Goal: Transaction & Acquisition: Purchase product/service

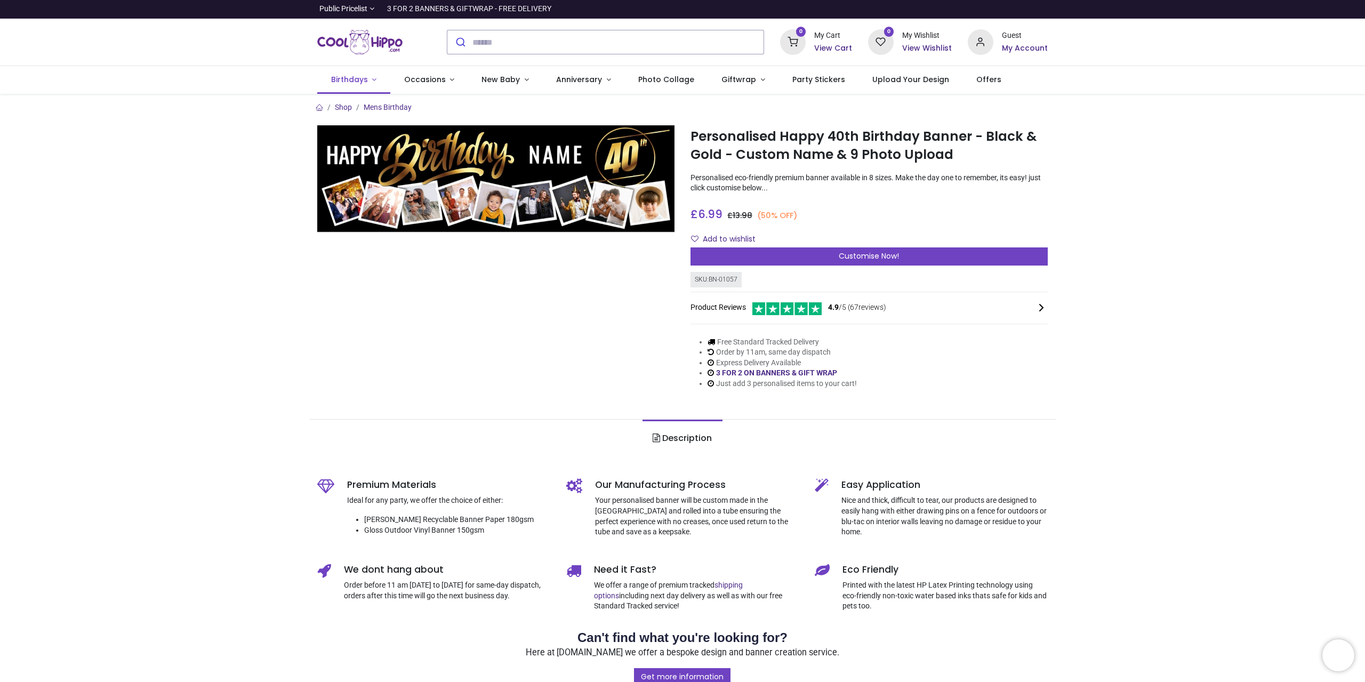
click at [374, 79] on link "Birthdays" at bounding box center [353, 80] width 73 height 28
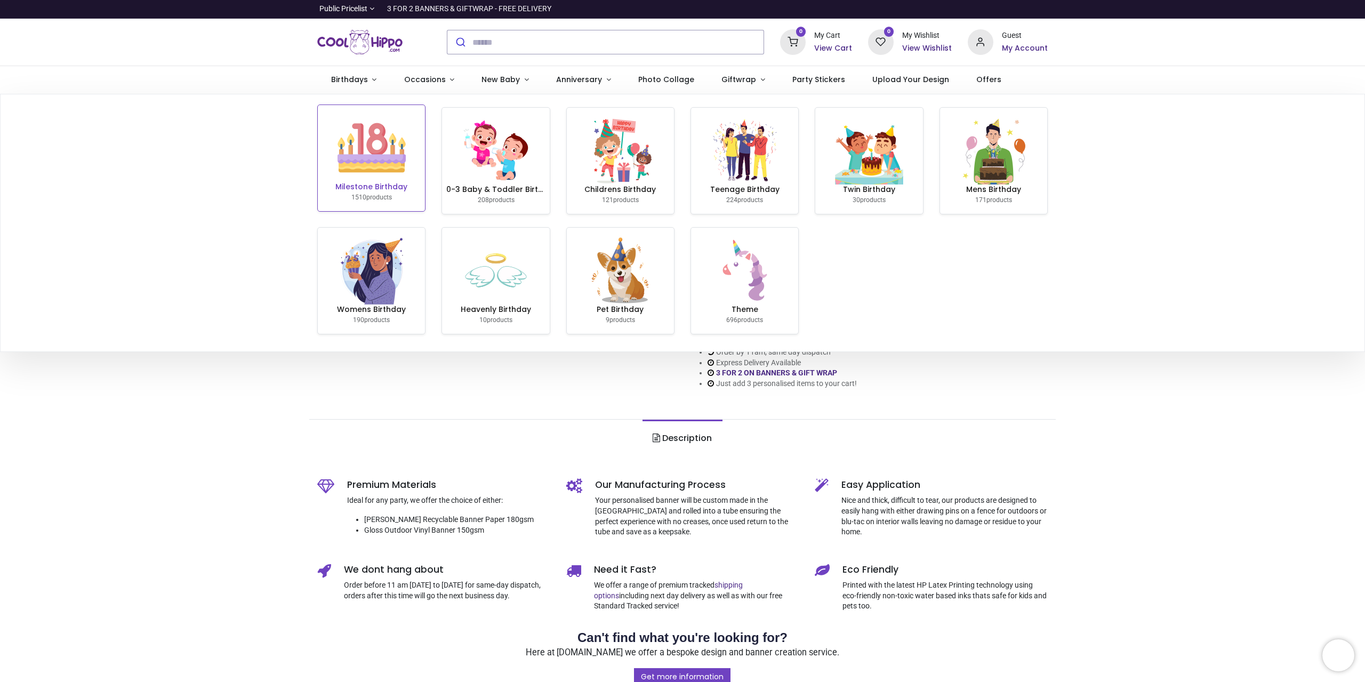
click at [380, 167] on img at bounding box center [372, 148] width 68 height 68
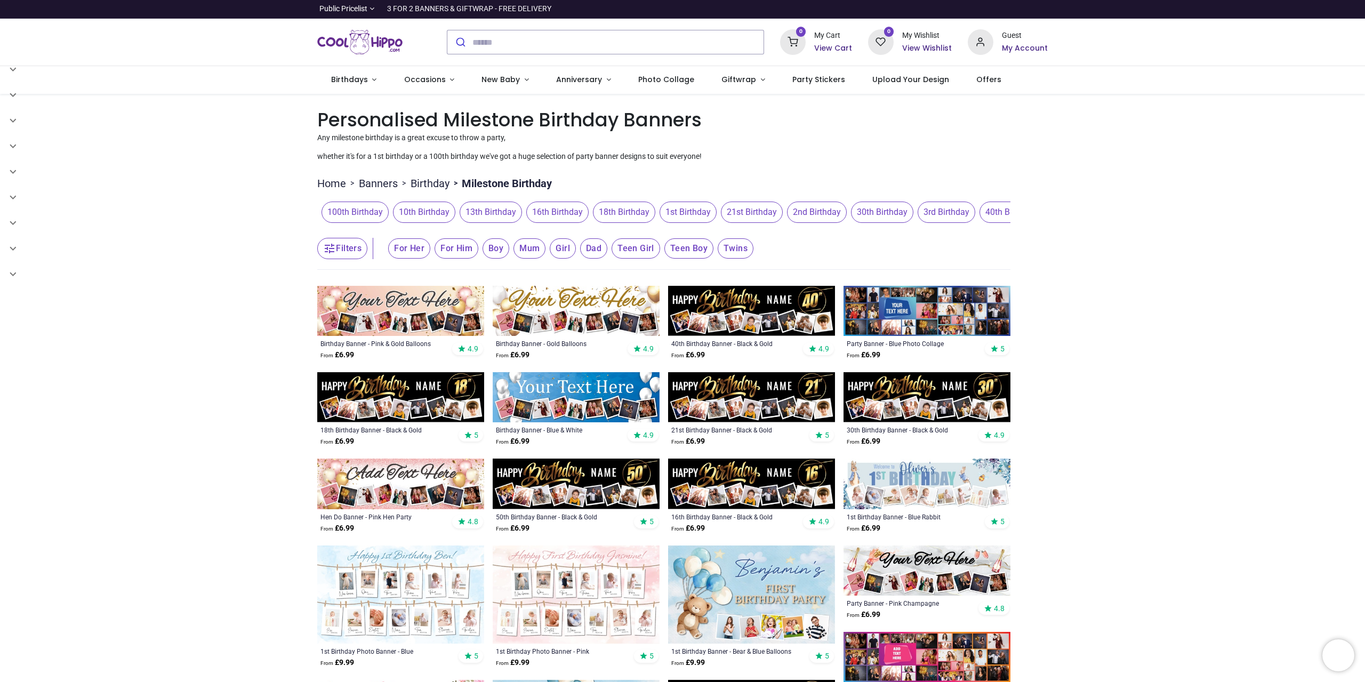
click at [445, 304] on img at bounding box center [400, 311] width 167 height 50
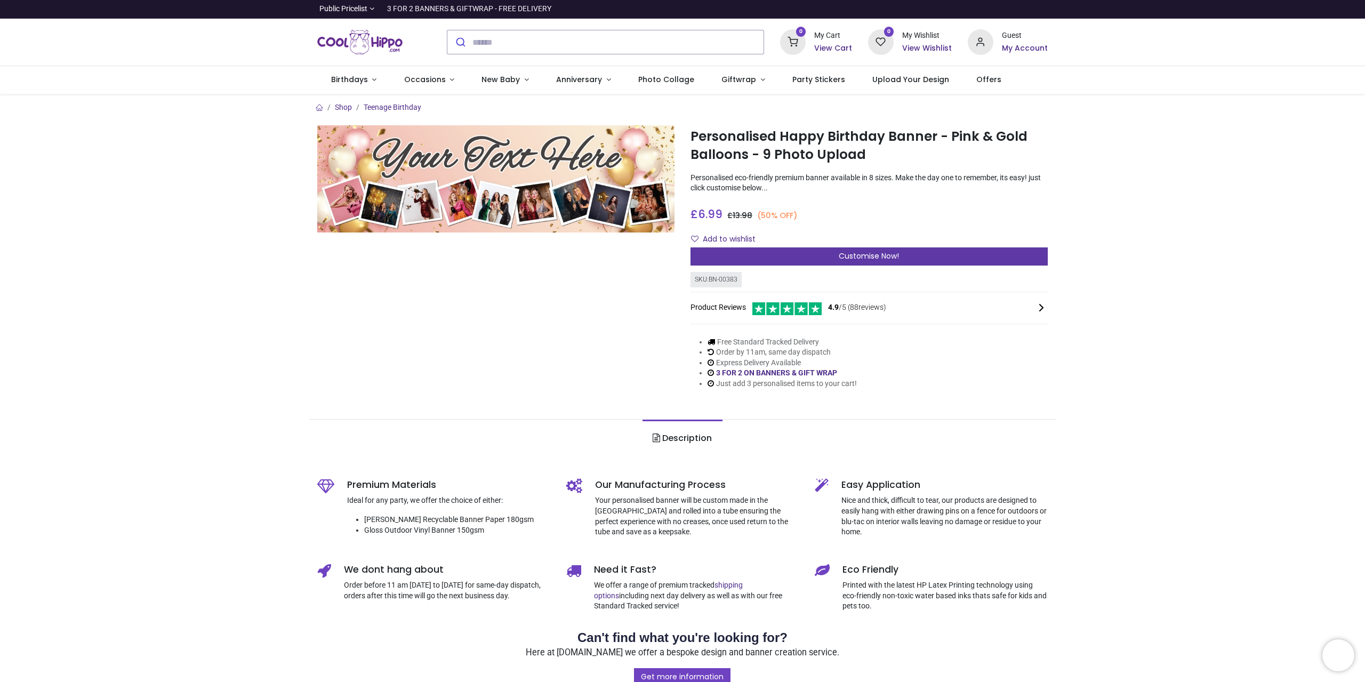
click at [823, 259] on div "Customise Now!" at bounding box center [869, 256] width 357 height 18
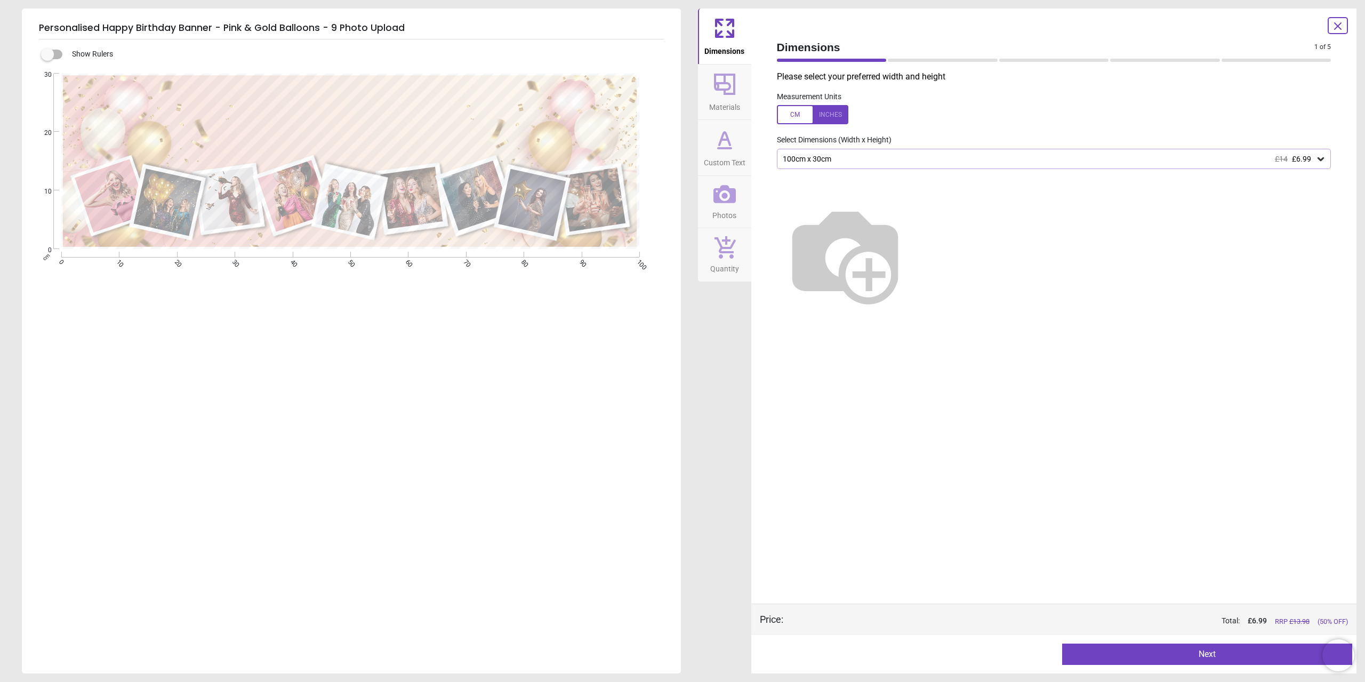
click at [873, 157] on div "100cm x 30cm £14 £6.99" at bounding box center [1049, 159] width 534 height 9
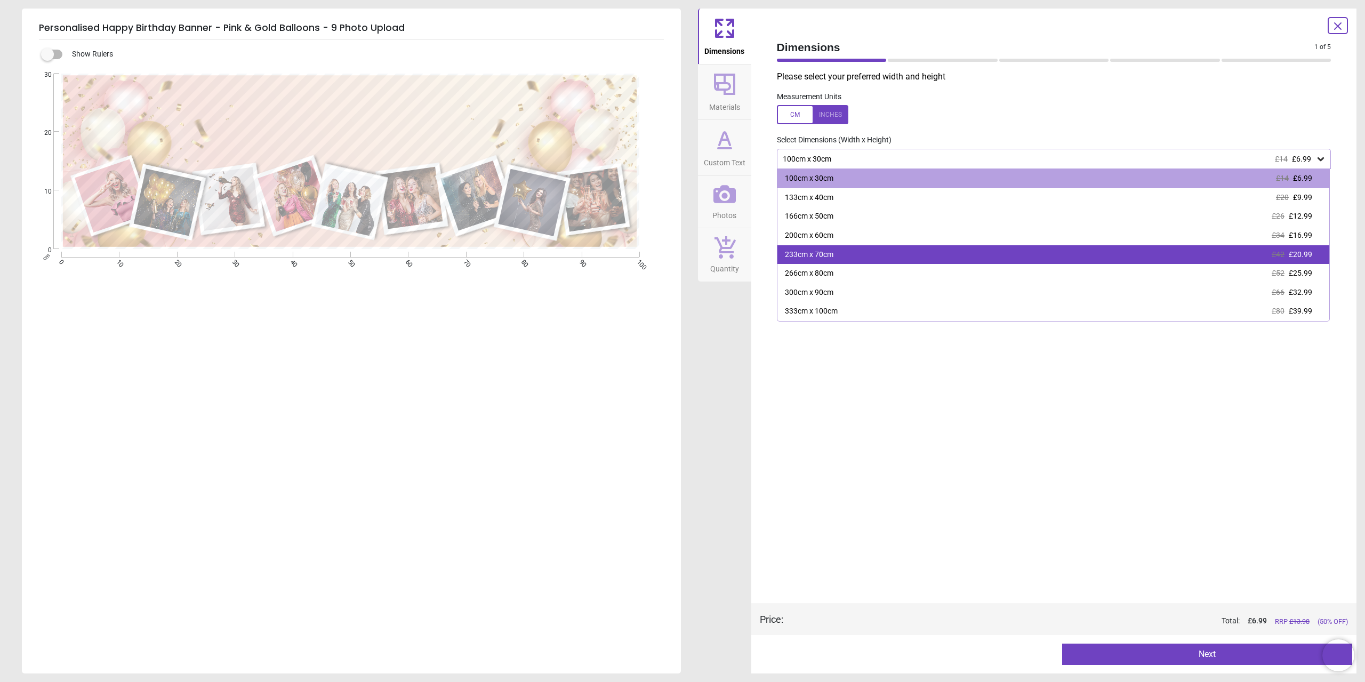
click at [812, 252] on div "233cm x 70cm" at bounding box center [809, 255] width 49 height 11
